Goal: Task Accomplishment & Management: Use online tool/utility

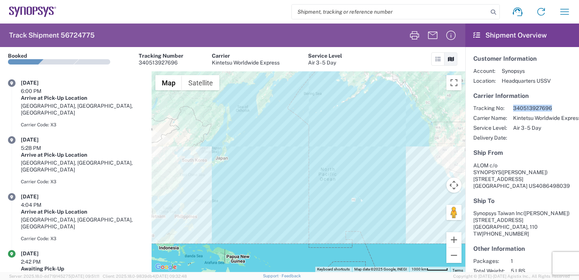
drag, startPoint x: 531, startPoint y: 107, endPoint x: 513, endPoint y: 107, distance: 17.4
click at [513, 107] on span "340513927696" at bounding box center [547, 108] width 68 height 7
copy span "340513927696"
drag, startPoint x: 96, startPoint y: 34, endPoint x: 61, endPoint y: 37, distance: 35.8
click at [61, 37] on agx-form-header "Track Shipment 56724775" at bounding box center [233, 36] width 466 height 24
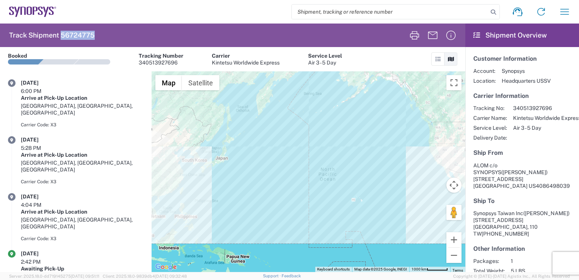
copy h2 "56724775"
click at [341, 9] on input "search" at bounding box center [390, 12] width 196 height 14
paste input "56724775"
type input "56724775"
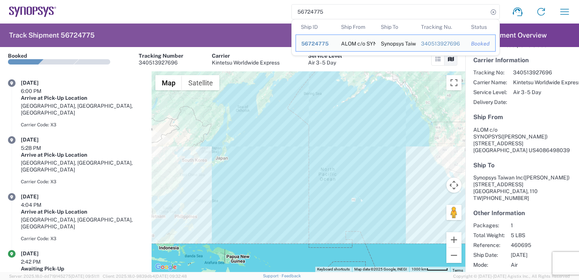
scroll to position [39, 0]
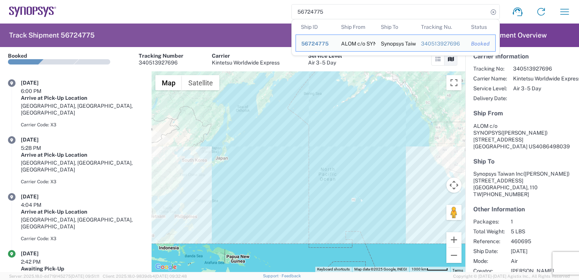
click at [158, 58] on div "Tracking Number" at bounding box center [161, 55] width 45 height 7
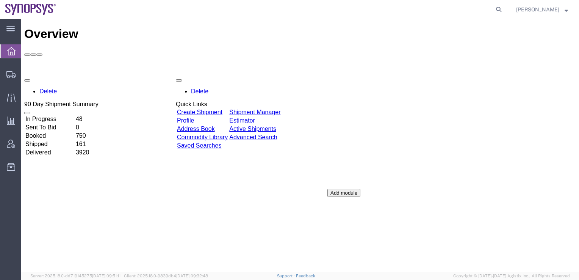
drag, startPoint x: 509, startPoint y: 7, endPoint x: 497, endPoint y: 12, distance: 12.6
click at [504, 7] on icon at bounding box center [499, 9] width 11 height 11
click at [451, 5] on input "search" at bounding box center [378, 9] width 231 height 18
paste input "56724775"
type input "56724775"
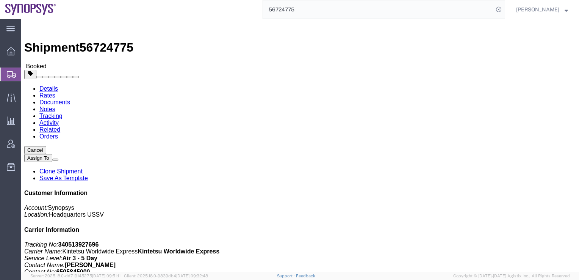
click icon
click link "Schedule pickup request"
